Goal: Task Accomplishment & Management: Manage account settings

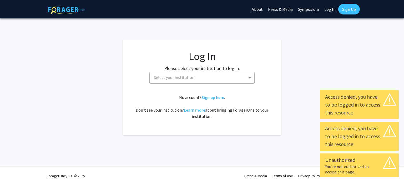
click at [250, 78] on b at bounding box center [250, 77] width 2 height 1
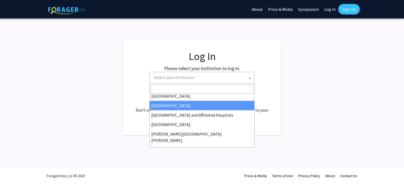
scroll to position [79, 0]
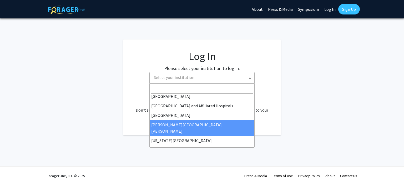
select select "1"
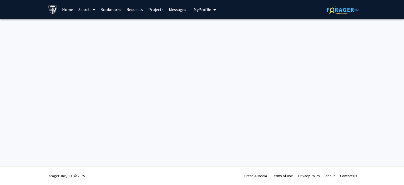
click at [201, 10] on span "My Profile" at bounding box center [203, 9] width 18 height 5
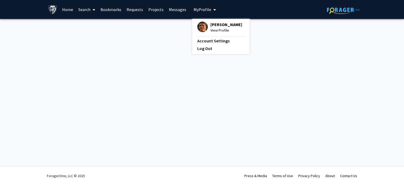
click at [215, 26] on span "[PERSON_NAME]" at bounding box center [227, 25] width 32 height 6
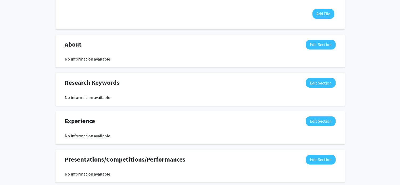
scroll to position [237, 0]
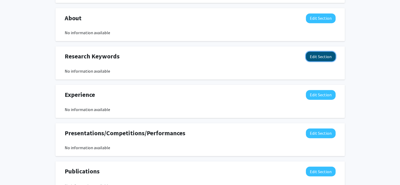
click at [322, 56] on button "Edit Section" at bounding box center [321, 57] width 30 height 10
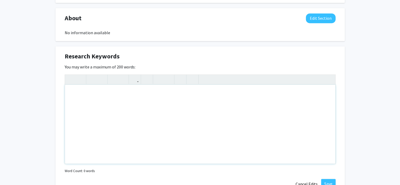
click at [79, 91] on div "Note to users with screen readers: Please deactivate our accessibility plugin f…" at bounding box center [200, 124] width 271 height 79
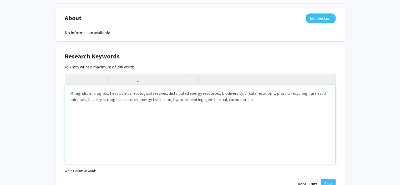
type textarea "Minigrids, microgrids, heat pumps, ecological services, distributed energy reso…"
click at [328, 183] on button "Save" at bounding box center [328, 183] width 14 height 9
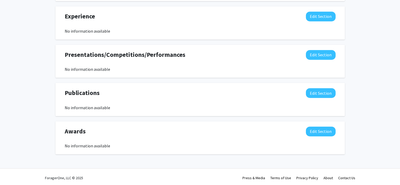
scroll to position [323, 0]
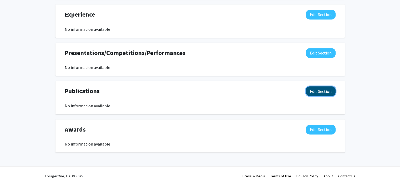
click at [318, 89] on button "Edit Section" at bounding box center [321, 91] width 30 height 10
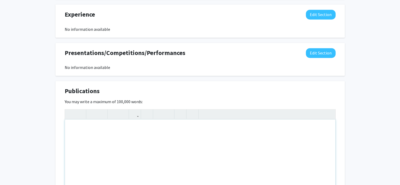
click at [93, 141] on div "Note to users with screen readers: Please deactivate our accessibility plugin f…" at bounding box center [200, 158] width 271 height 79
type textarea "upon request"
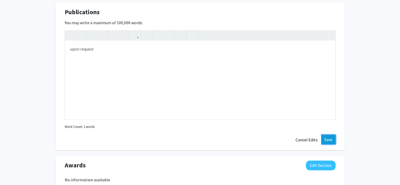
click at [322, 140] on button "Save" at bounding box center [328, 139] width 14 height 9
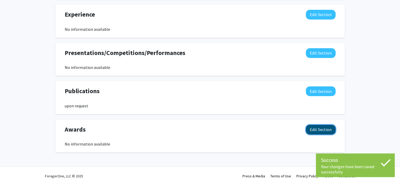
click at [317, 131] on button "Edit Section" at bounding box center [321, 130] width 30 height 10
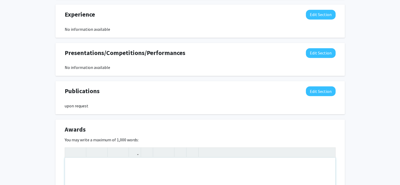
type textarea "upon request"
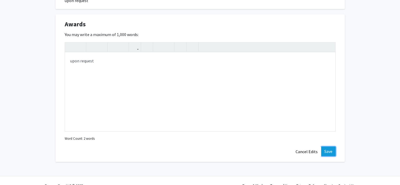
click at [328, 149] on button "Save" at bounding box center [328, 151] width 14 height 9
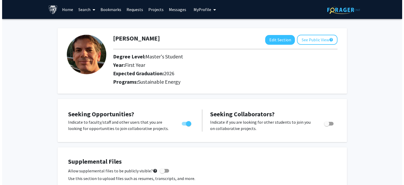
scroll to position [0, 0]
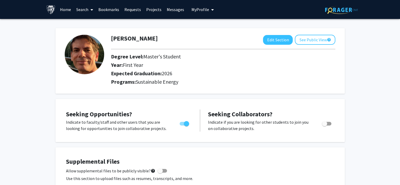
click at [201, 10] on span "My Profile" at bounding box center [201, 9] width 18 height 5
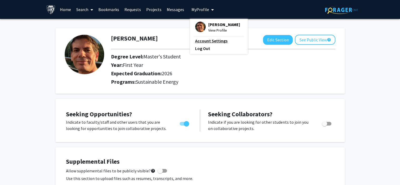
click at [205, 42] on link "Account Settings" at bounding box center [218, 41] width 47 height 6
